Goal: Entertainment & Leisure: Consume media (video, audio)

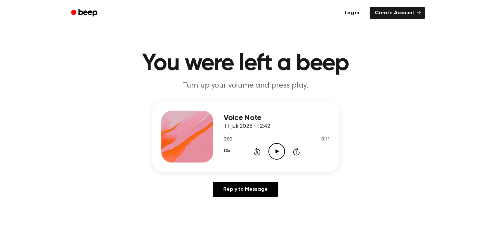
click at [275, 151] on icon "Play Audio" at bounding box center [276, 151] width 17 height 17
click at [277, 151] on icon at bounding box center [277, 151] width 4 height 4
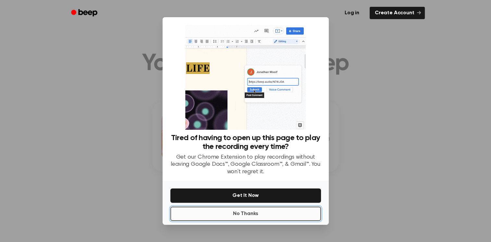
click at [265, 210] on button "No Thanks" at bounding box center [245, 214] width 151 height 14
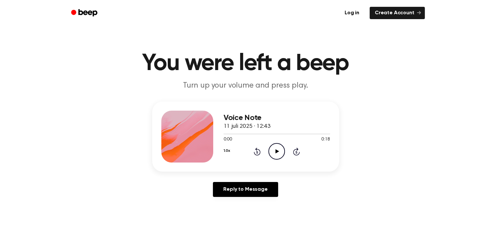
click at [276, 150] on icon at bounding box center [277, 151] width 4 height 4
click at [269, 150] on icon "Play Audio" at bounding box center [276, 151] width 17 height 17
click at [282, 152] on icon "Play Audio" at bounding box center [276, 151] width 17 height 17
click at [278, 151] on icon "Play Audio" at bounding box center [276, 151] width 17 height 17
